Goal: Navigation & Orientation: Go to known website

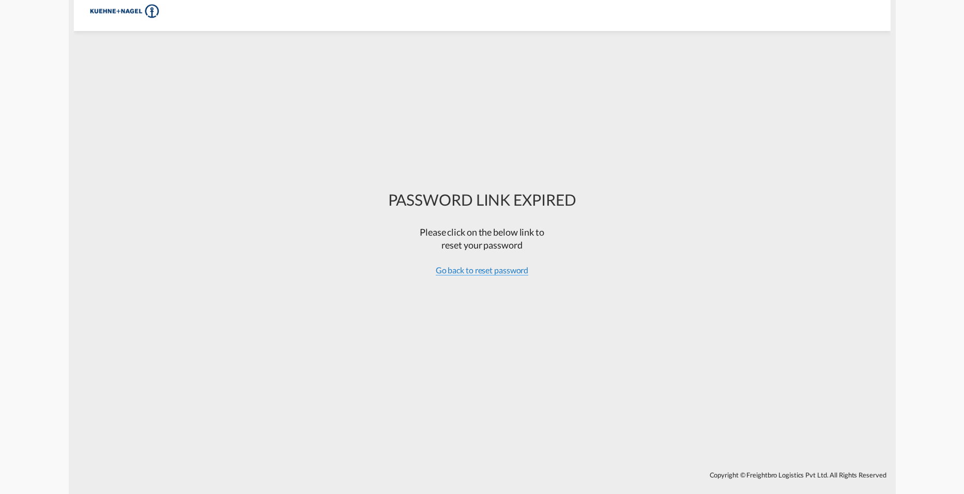
click at [494, 272] on span "Go back to reset password" at bounding box center [482, 270] width 93 height 10
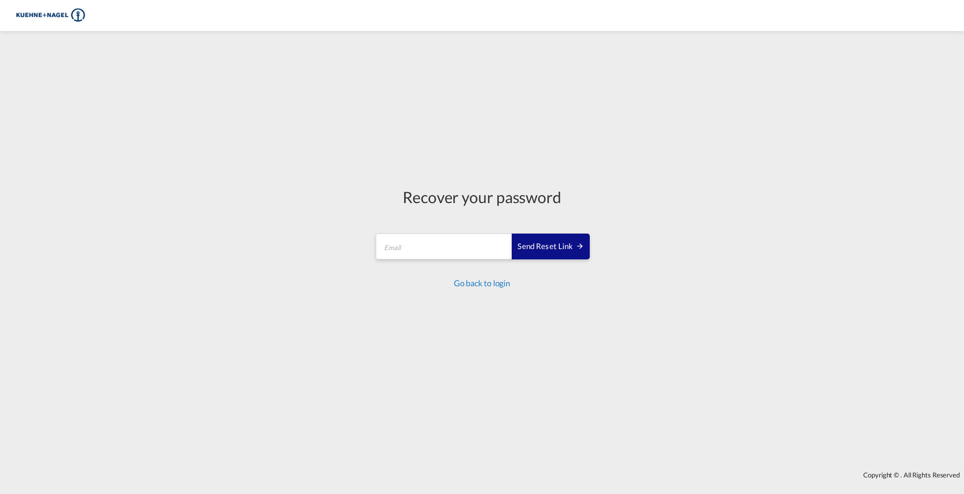
click at [491, 284] on link "Go back to login" at bounding box center [482, 283] width 56 height 10
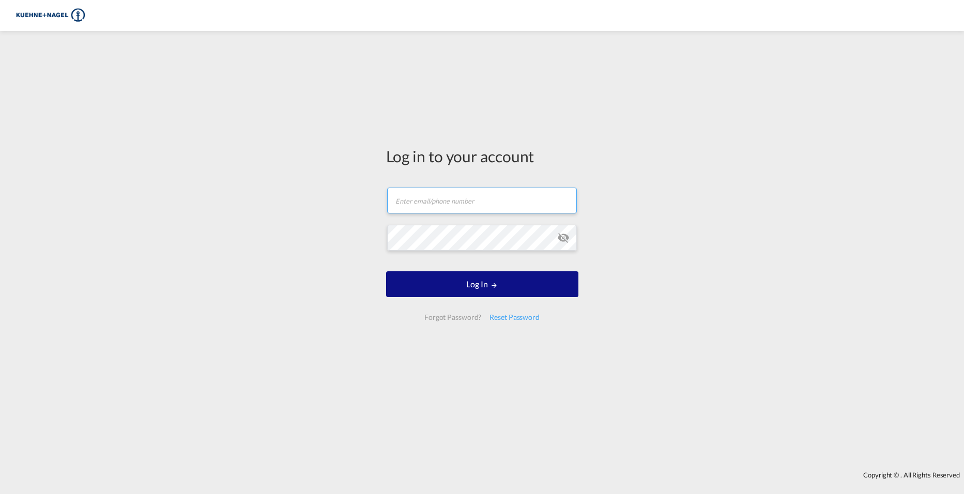
type input "[PERSON_NAME][EMAIL_ADDRESS][PERSON_NAME][PERSON_NAME][DOMAIN_NAME]"
click at [487, 204] on input "[PERSON_NAME][EMAIL_ADDRESS][PERSON_NAME][PERSON_NAME][DOMAIN_NAME]" at bounding box center [482, 201] width 190 height 26
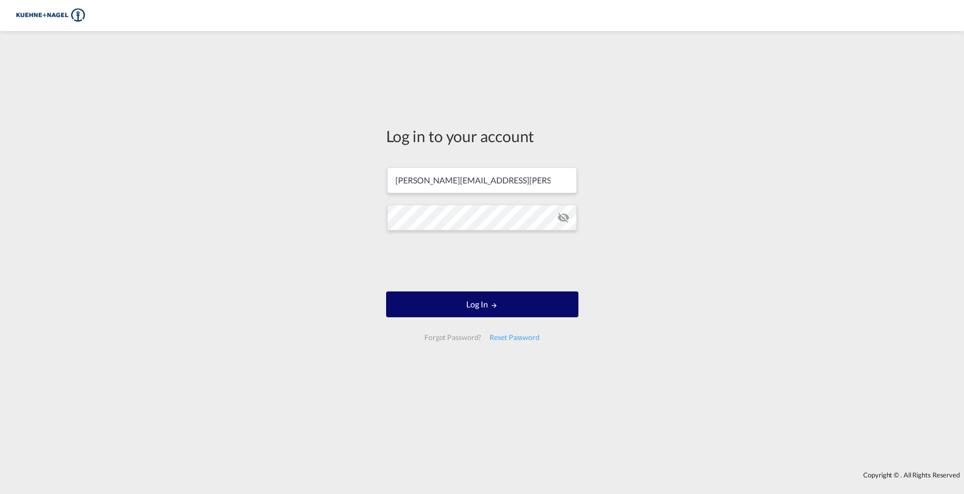
click at [496, 300] on button "Log In" at bounding box center [482, 304] width 192 height 26
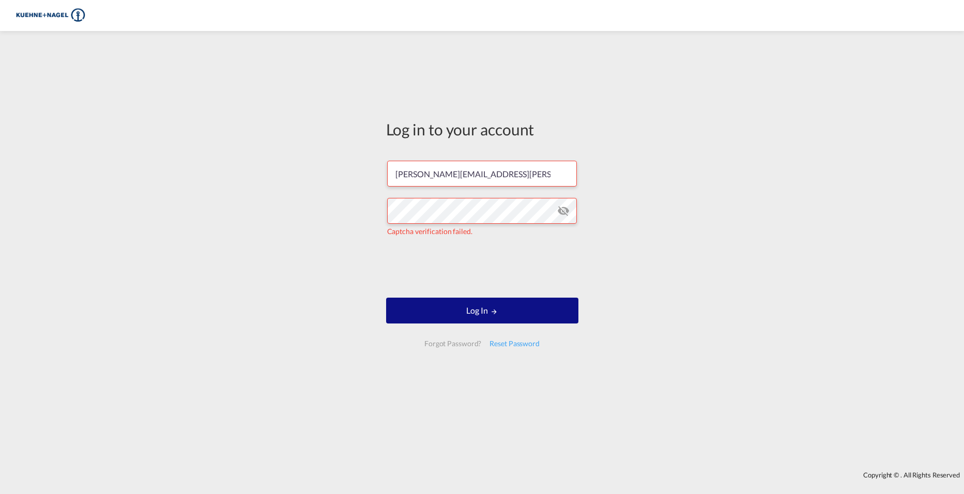
click at [505, 326] on form "[PERSON_NAME][EMAIL_ADDRESS][PERSON_NAME][PERSON_NAME][DOMAIN_NAME] Captcha ver…" at bounding box center [482, 253] width 192 height 206
click at [504, 311] on button "Log In" at bounding box center [482, 311] width 192 height 26
